Goal: Information Seeking & Learning: Learn about a topic

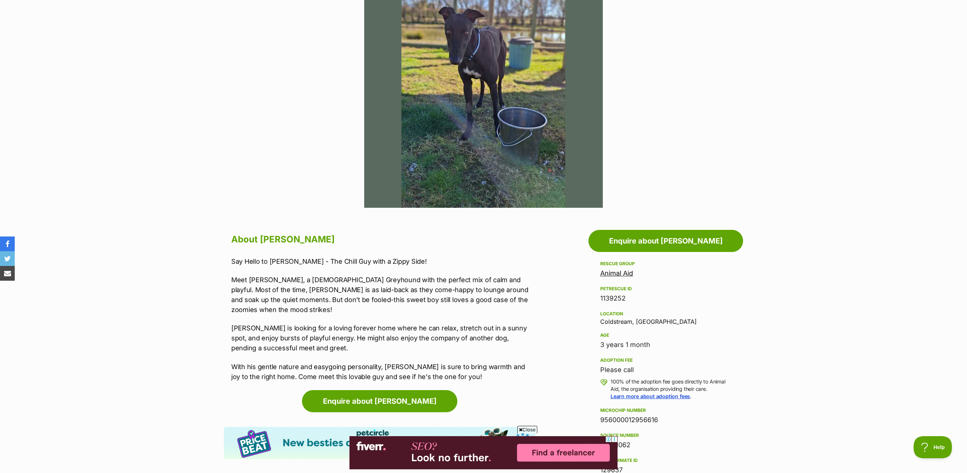
scroll to position [37, 0]
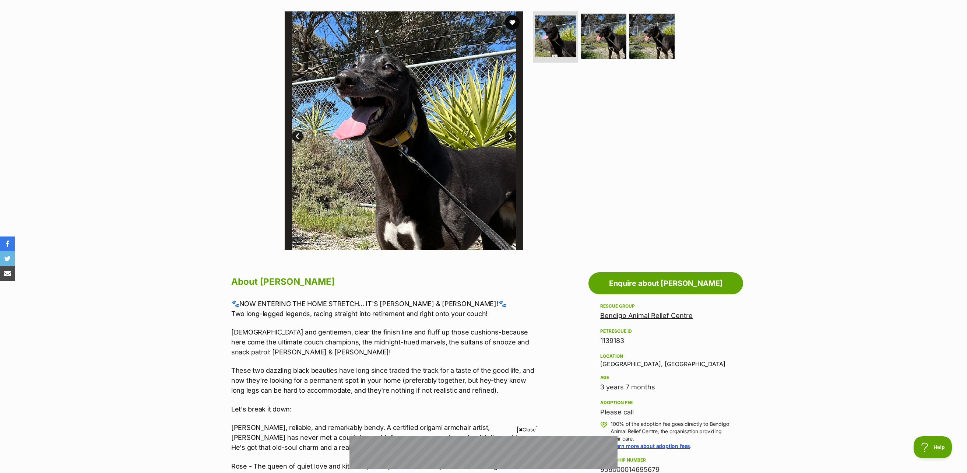
scroll to position [221, 0]
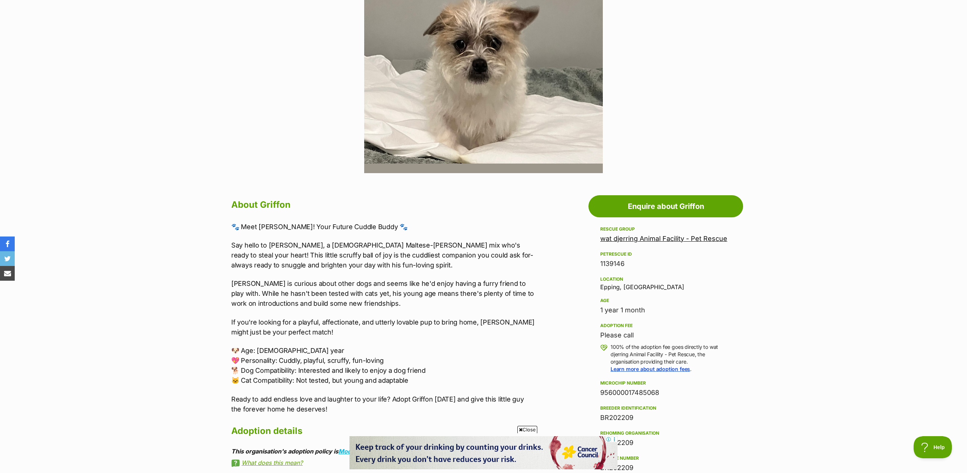
scroll to position [221, 0]
